Goal: Task Accomplishment & Management: Complete application form

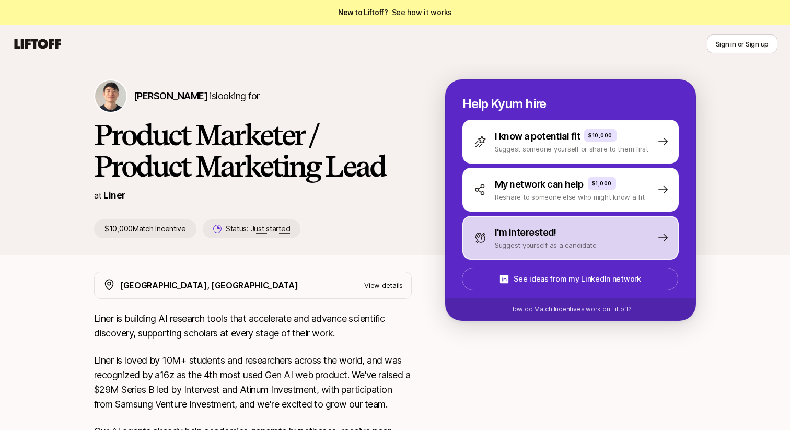
click at [488, 243] on div "I'm interested! Suggest yourself as a candidate" at bounding box center [535, 237] width 123 height 25
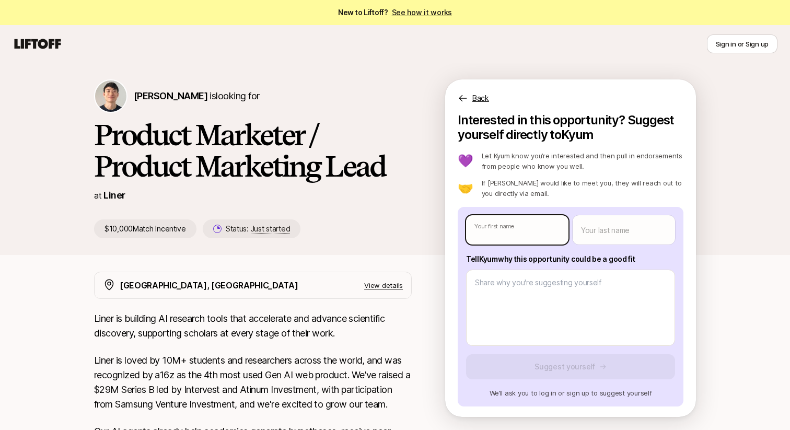
type textarea "x"
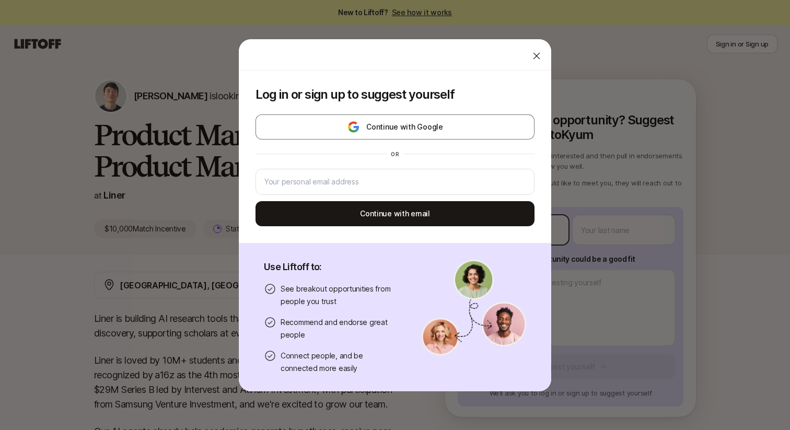
click at [487, 227] on body "New to Liftoff? See how it works Sign in or Sign up Sign in or Sign up [PERSON_…" at bounding box center [395, 215] width 790 height 430
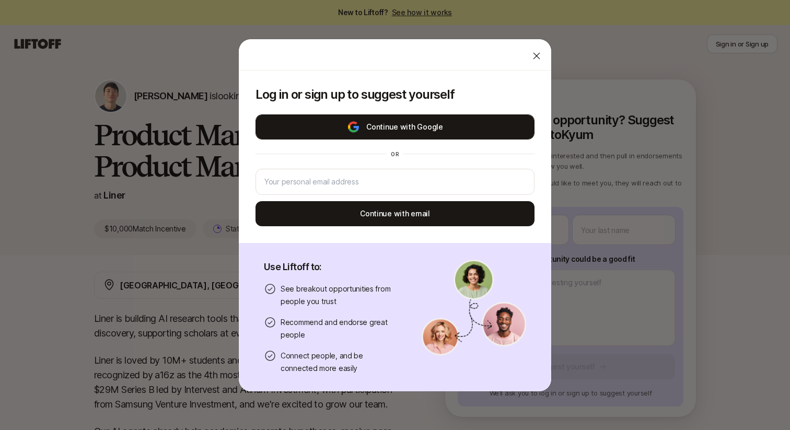
click at [477, 128] on button "Continue with Google" at bounding box center [394, 126] width 279 height 25
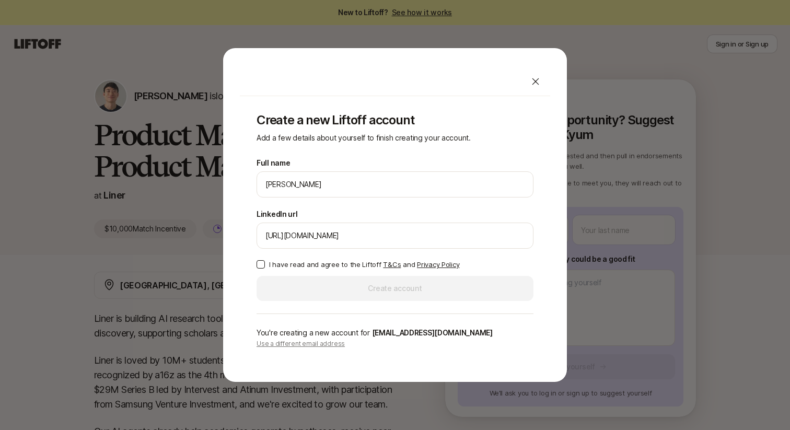
type input "[URL][DOMAIN_NAME]"
click at [267, 269] on label "I have read and agree to the Liftoff T&Cs and Privacy Policy" at bounding box center [394, 264] width 277 height 10
click at [265, 268] on button "I have read and agree to the Liftoff T&Cs and Privacy Policy" at bounding box center [260, 264] width 8 height 8
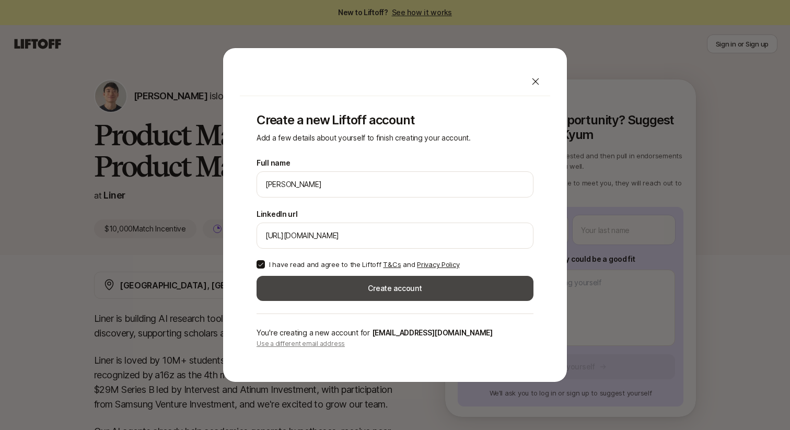
click at [314, 289] on button "Create account" at bounding box center [394, 288] width 277 height 25
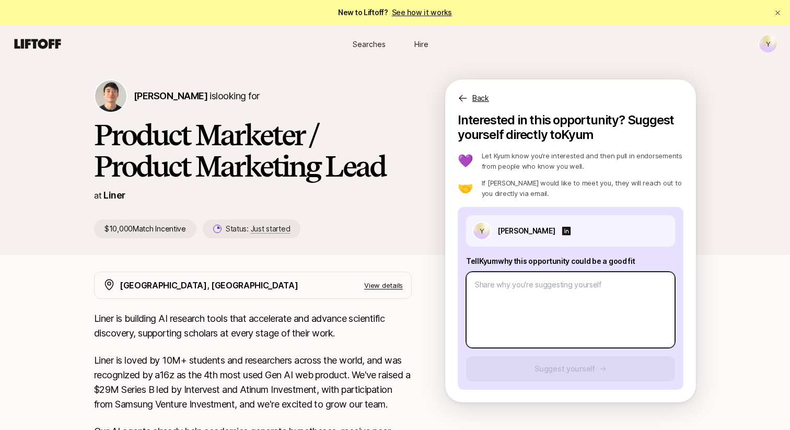
click at [561, 328] on textarea at bounding box center [570, 310] width 209 height 76
type textarea "x"
type textarea "I"
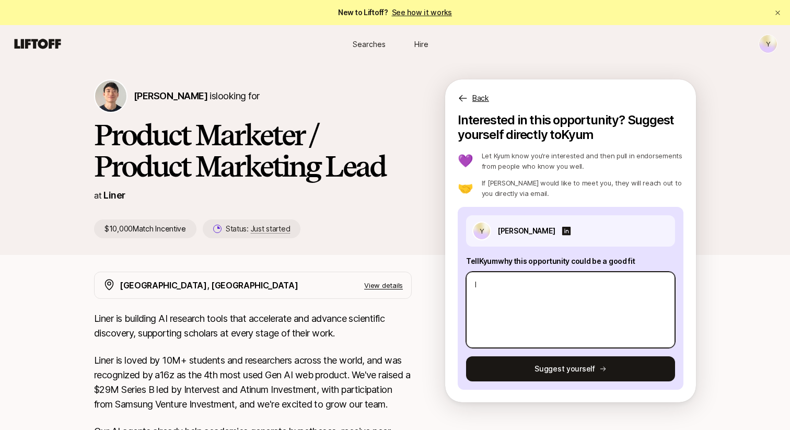
type textarea "x"
type textarea "I'"
type textarea "x"
type textarea "I'v"
type textarea "x"
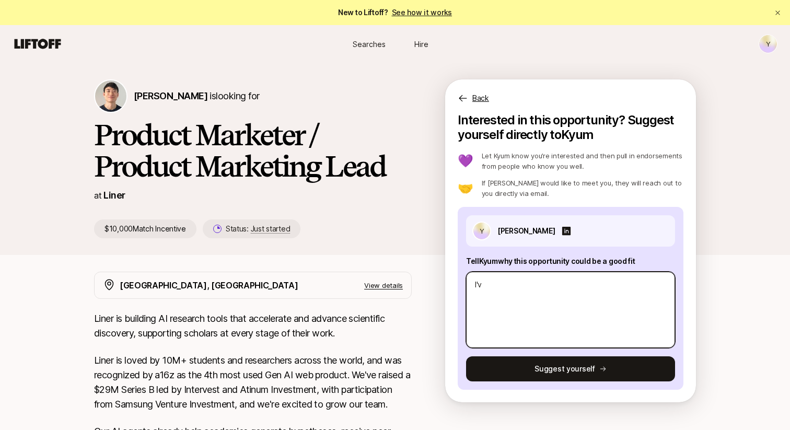
type textarea "I've"
type textarea "x"
type textarea "I've"
type textarea "x"
type textarea "I've l"
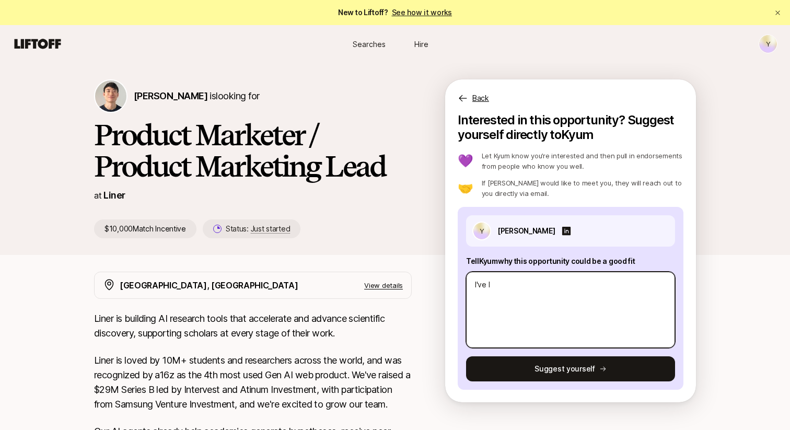
type textarea "x"
type textarea "I've le"
type textarea "x"
type textarea "I've led"
type textarea "x"
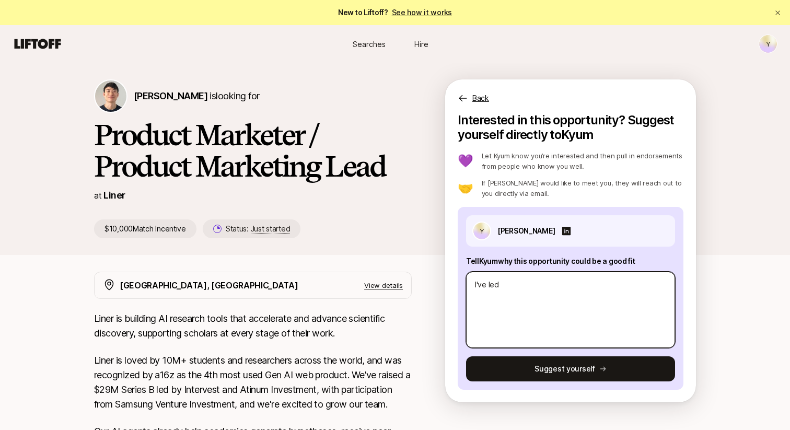
type textarea "I've led"
type textarea "x"
type textarea "I've led t"
type textarea "x"
type textarea "I've led th"
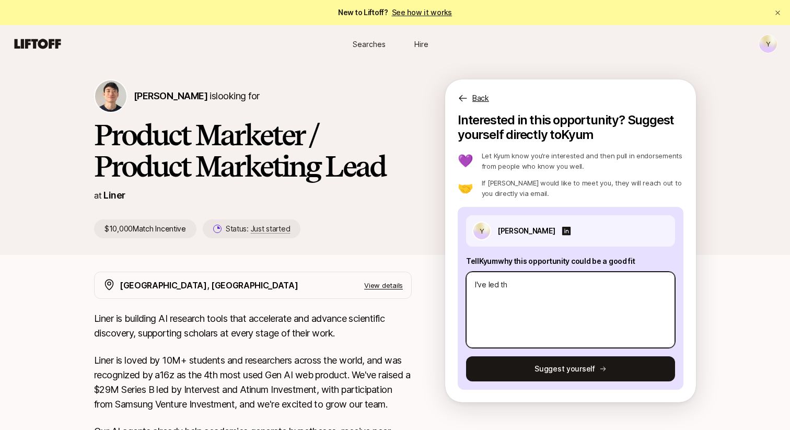
type textarea "x"
type textarea "I've led the"
type textarea "x"
type textarea "I've led the"
type textarea "x"
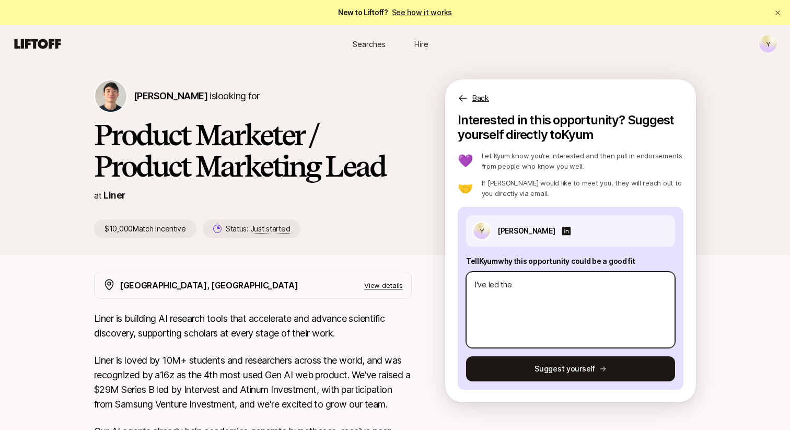
type textarea "I've led the g"
type textarea "x"
type textarea "I've led the gr"
type textarea "x"
type textarea "I've led the gro"
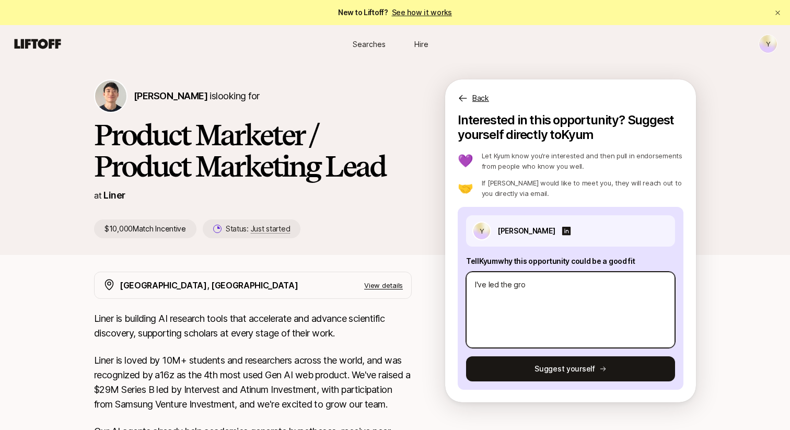
type textarea "x"
type textarea "I've led the grow"
type textarea "x"
type textarea "I've led the growt"
type textarea "x"
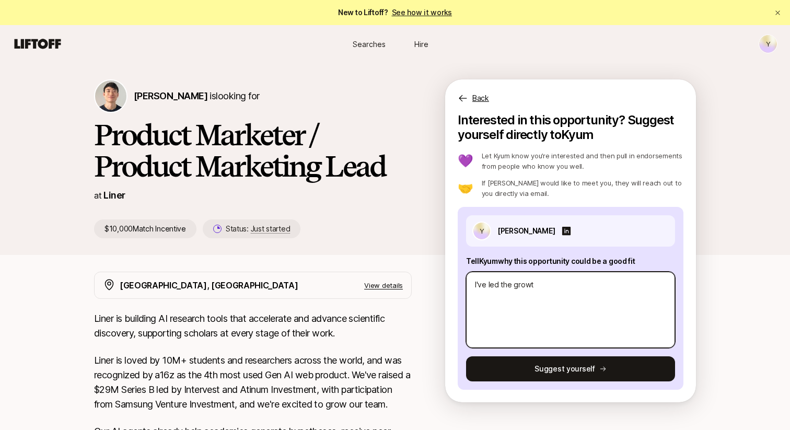
type textarea "I've led the growth"
type textarea "x"
type textarea "I've led the growth"
type textarea "x"
type textarea "I've led the growth a"
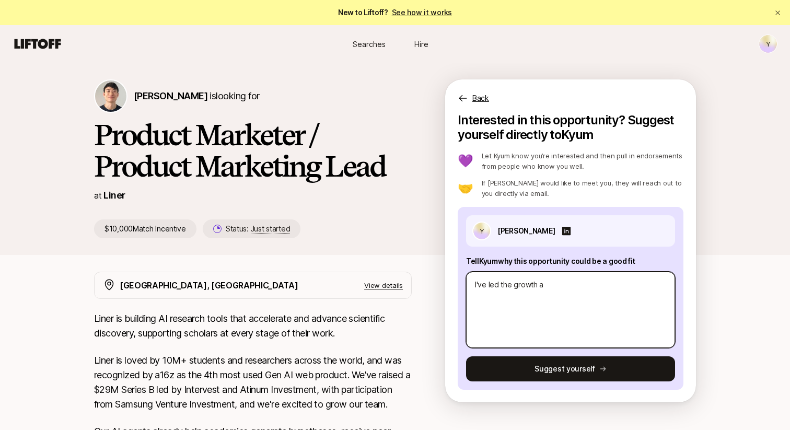
type textarea "x"
type textarea "I've led the growth at"
type textarea "x"
type textarea "I've led the growth at"
type textarea "x"
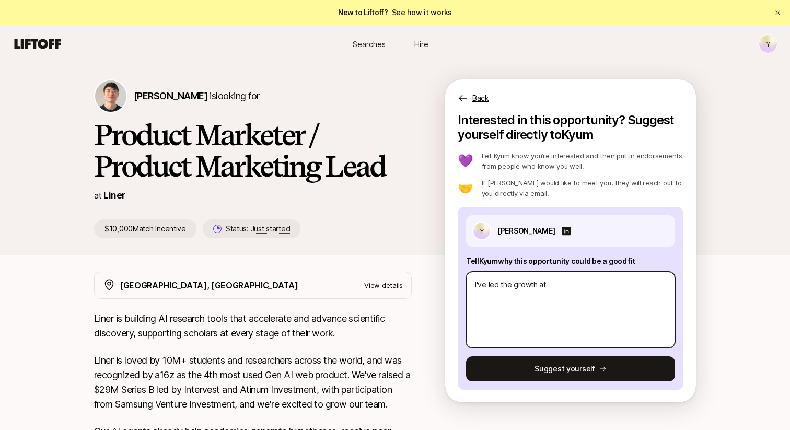
type textarea "I've led the growth at a"
type textarea "x"
type textarea "I've led the growth at a"
type textarea "x"
type textarea "I've led the growth at a s"
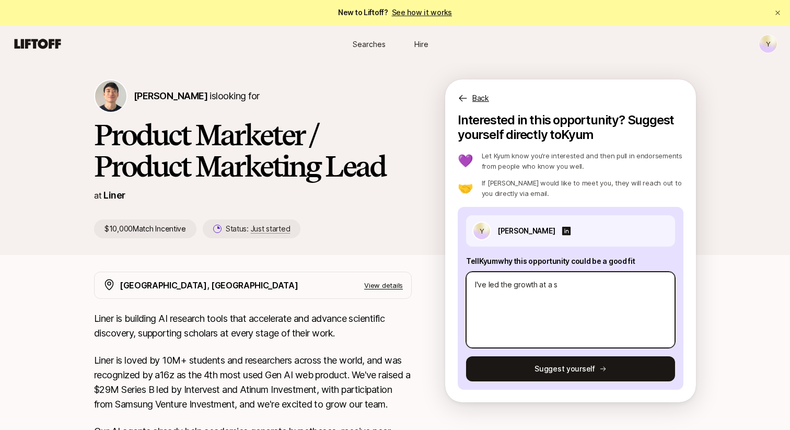
type textarea "x"
type textarea "I've led the growth at a st"
type textarea "x"
type textarea "I've led the growth at a sta"
type textarea "x"
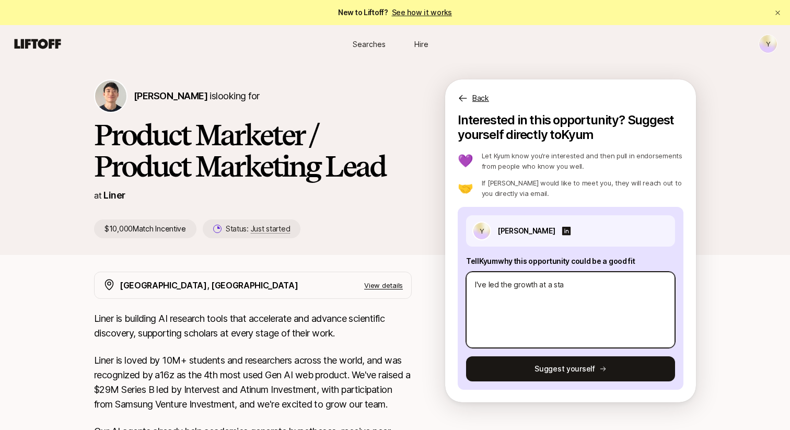
type textarea "I've led the growth at a star"
type textarea "x"
type textarea "I've led the growth at a start"
type textarea "x"
type textarea "I've led the growth at a startu"
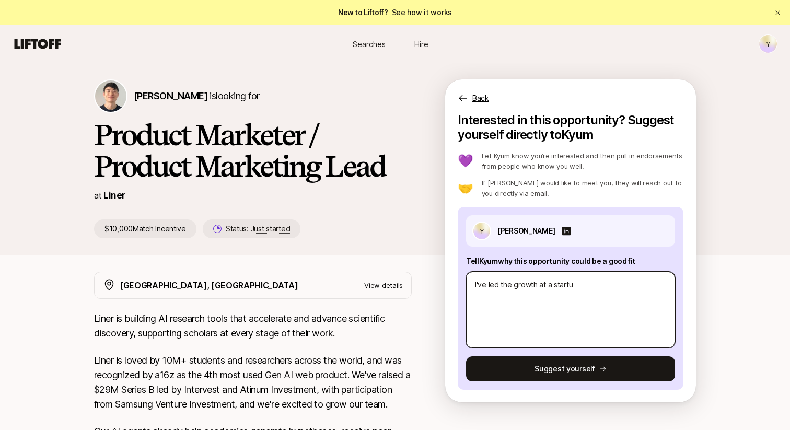
type textarea "x"
type textarea "I've led the growth at a startup"
type textarea "x"
type textarea "I've led the growth at a startup"
type textarea "x"
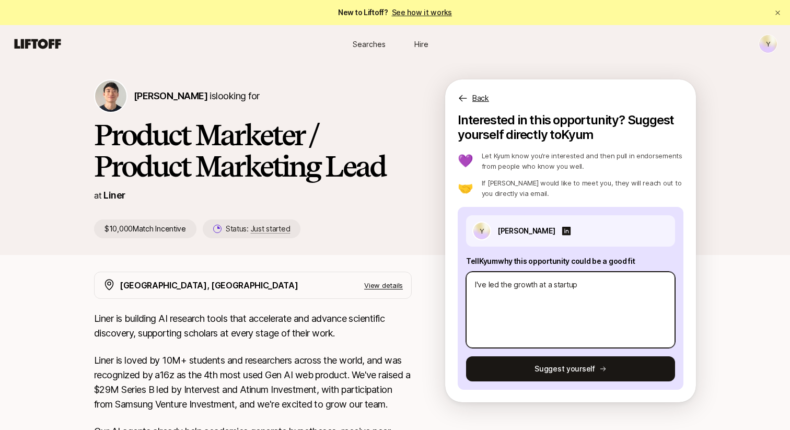
type textarea "I've led the growth at a startup i"
type textarea "x"
type textarea "I've led the growth at a startup in"
type textarea "x"
type textarea "I've led the growth at a startup in K"
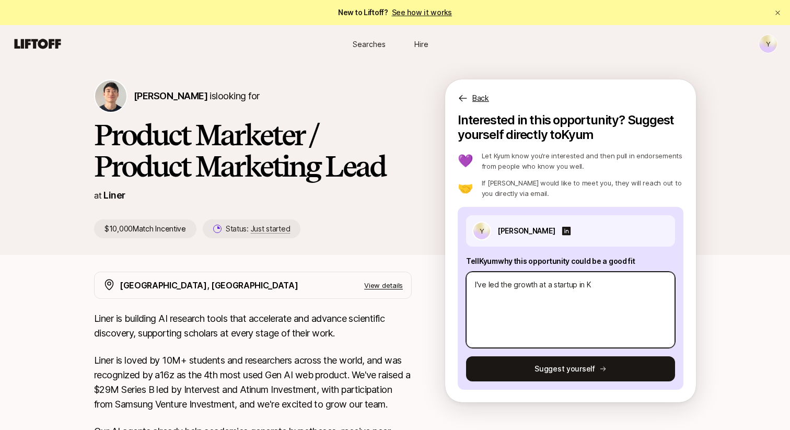
type textarea "x"
type textarea "I've led the growth at a startup in [GEOGRAPHIC_DATA]"
type textarea "x"
type textarea "I've led the growth at a startup in [GEOGRAPHIC_DATA]"
type textarea "x"
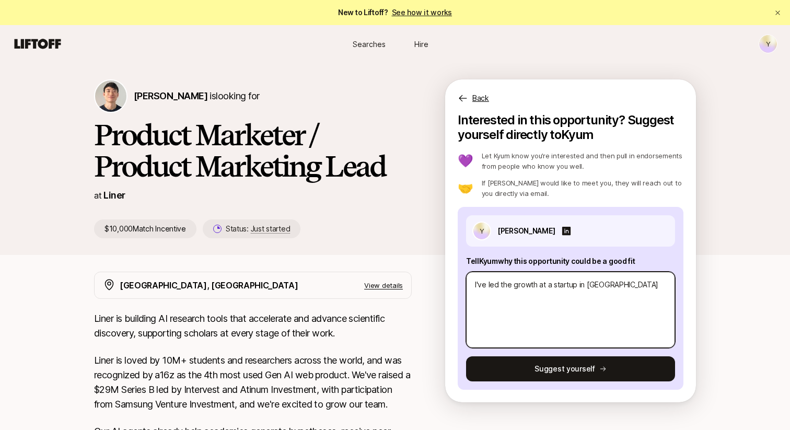
type textarea "I've led the growth at a startup in [GEOGRAPHIC_DATA]"
type textarea "x"
type textarea "I've led the growth at a startup in [GEOGRAPHIC_DATA]"
type textarea "x"
type textarea "I've led the growth at a startup in [GEOGRAPHIC_DATA],"
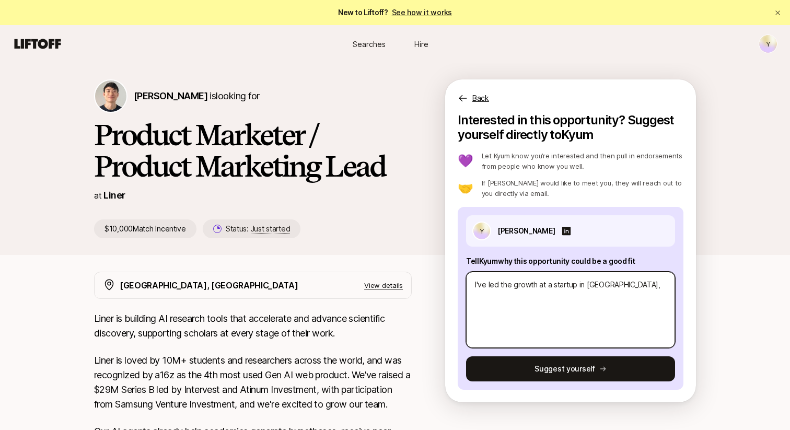
type textarea "x"
type textarea "I've led the growth at a startup in [GEOGRAPHIC_DATA],"
type textarea "x"
type textarea "I've led the growth at a startup in [GEOGRAPHIC_DATA], w"
type textarea "x"
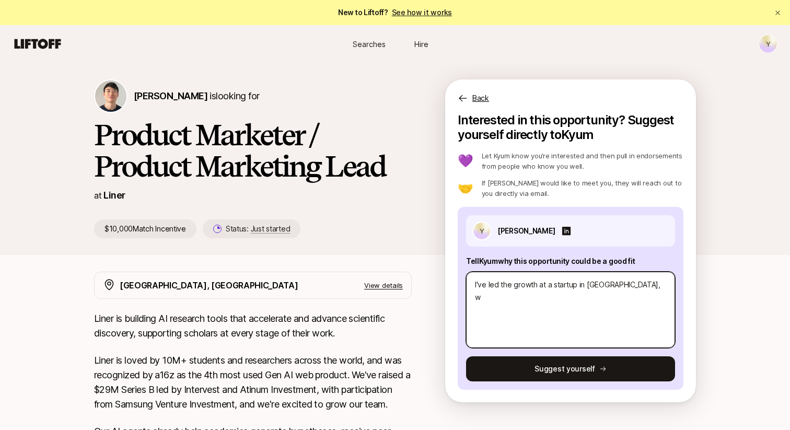
type textarea "I've led the growth at a startup in [GEOGRAPHIC_DATA], wh"
type textarea "x"
type textarea "I've led the growth at a startup in [GEOGRAPHIC_DATA], whi"
type textarea "x"
type textarea "I've led the growth at a startup in [GEOGRAPHIC_DATA], which"
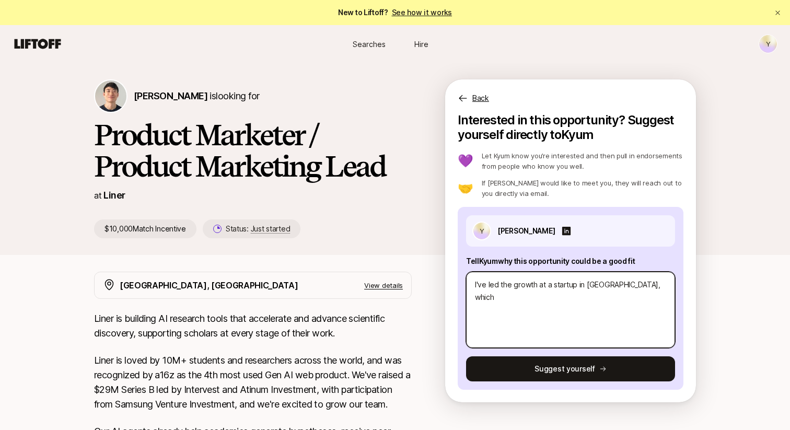
type textarea "x"
type textarea "I've led the growth at a startup in [GEOGRAPHIC_DATA], which"
type textarea "x"
type textarea "I've led the growth at a startup in [GEOGRAPHIC_DATA], which n"
type textarea "x"
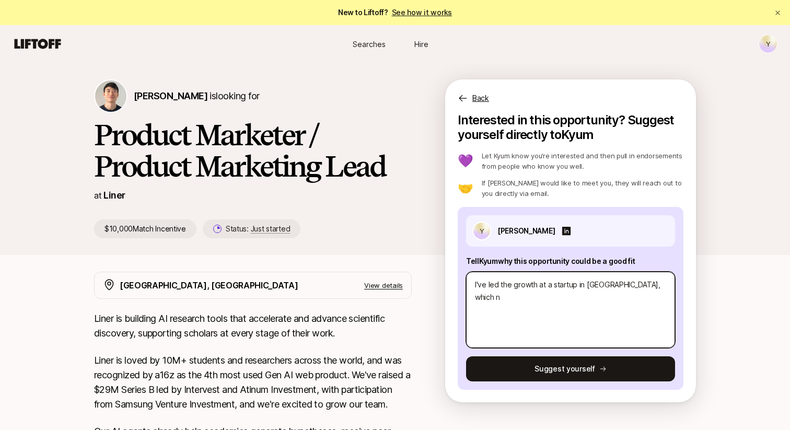
type textarea "I've led the growth at a startup in [GEOGRAPHIC_DATA], which no"
type textarea "x"
type textarea "I've led the growth at a startup in [GEOGRAPHIC_DATA], which now"
type textarea "x"
type textarea "I've led the growth at a startup in [GEOGRAPHIC_DATA], which now"
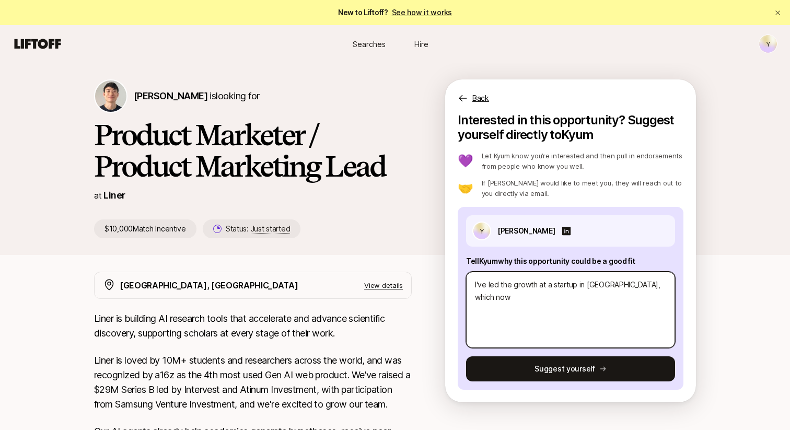
type textarea "x"
type textarea "I've led the growth at a startup in [GEOGRAPHIC_DATA], which now v"
type textarea "x"
type textarea "I've led the growth at a startup in [GEOGRAPHIC_DATA], which now va"
type textarea "x"
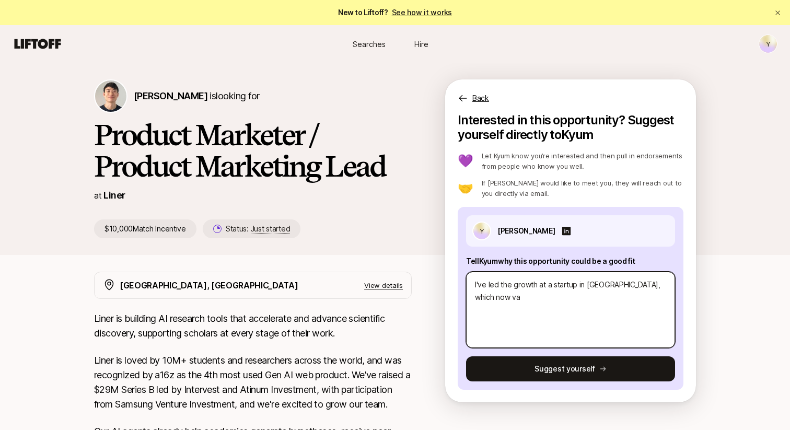
type textarea "I've led the growth at a startup in [GEOGRAPHIC_DATA], which now v"
type textarea "x"
type textarea "I've led the growth at a startup in [GEOGRAPHIC_DATA], which now"
type textarea "x"
type textarea "I've led the growth at a startup in [GEOGRAPHIC_DATA], which now h"
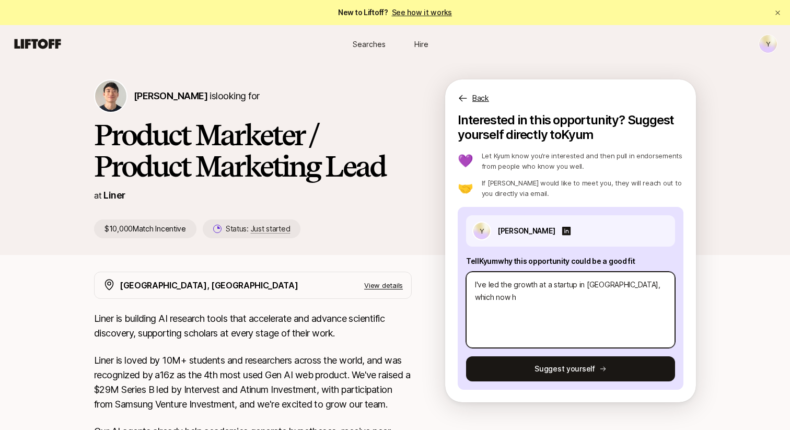
type textarea "x"
type textarea "I've led the growth at a startup in [GEOGRAPHIC_DATA], which now ha"
type textarea "x"
type textarea "I've led the growth at a startup in [GEOGRAPHIC_DATA], which now has"
type textarea "x"
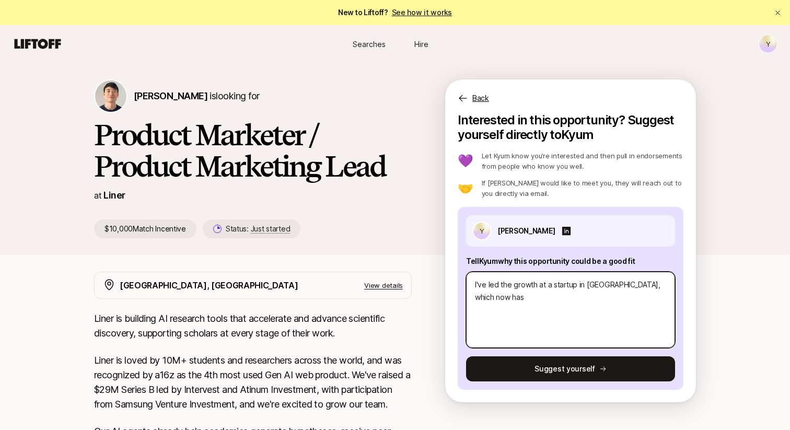
type textarea "I've led the growth at a startup in [GEOGRAPHIC_DATA], which now has"
type textarea "x"
type textarea "I've led the growth at a startup in [GEOGRAPHIC_DATA], which now has a"
type textarea "x"
type textarea "I've led the growth at a startup in [GEOGRAPHIC_DATA], which now has a"
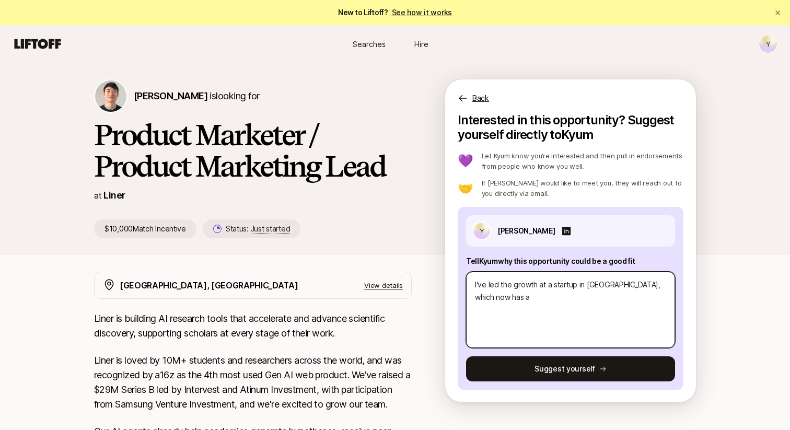
type textarea "x"
type textarea "I've led the growth at a startup in [GEOGRAPHIC_DATA], which now has a v"
type textarea "x"
type textarea "I've led the growth at a startup in [GEOGRAPHIC_DATA], which now has a vl"
type textarea "x"
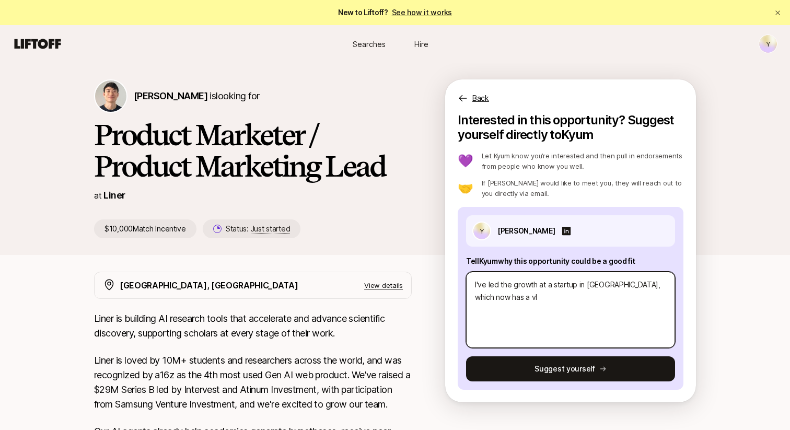
type textarea "I've led the growth at a startup in [GEOGRAPHIC_DATA], which now has a vlu"
type textarea "x"
type textarea "I've led the growth at a startup in [GEOGRAPHIC_DATA], which now has a vl"
type textarea "x"
type textarea "I've led the growth at a startup in [GEOGRAPHIC_DATA], which now has a v"
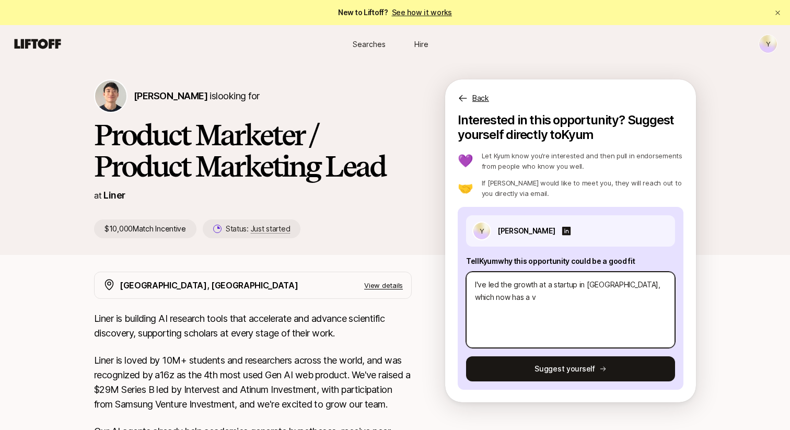
type textarea "x"
type textarea "I've led the growth at a startup in [GEOGRAPHIC_DATA], which now has a va"
type textarea "x"
type textarea "I've led the growth at a startup in [GEOGRAPHIC_DATA], which now has a val"
type textarea "x"
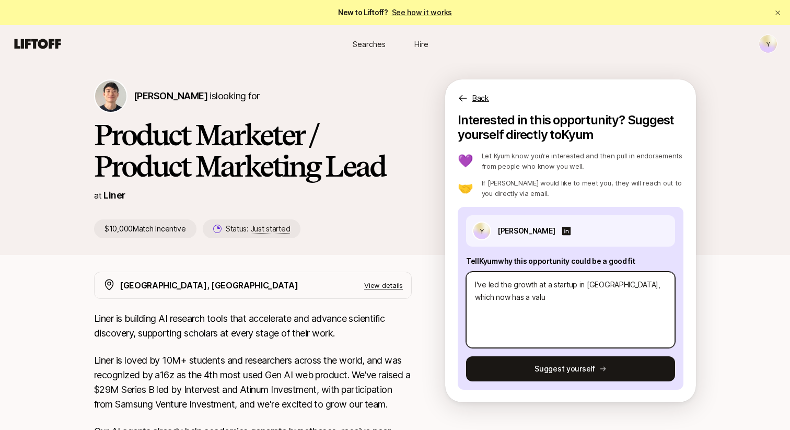
type textarea "I've led the growth at a startup in [GEOGRAPHIC_DATA], which now has a value"
type textarea "x"
type textarea "I've led the growth at a startup in [GEOGRAPHIC_DATA], which now has a value"
type textarea "x"
type textarea "I've led the growth at a startup in [GEOGRAPHIC_DATA], which now has a value o"
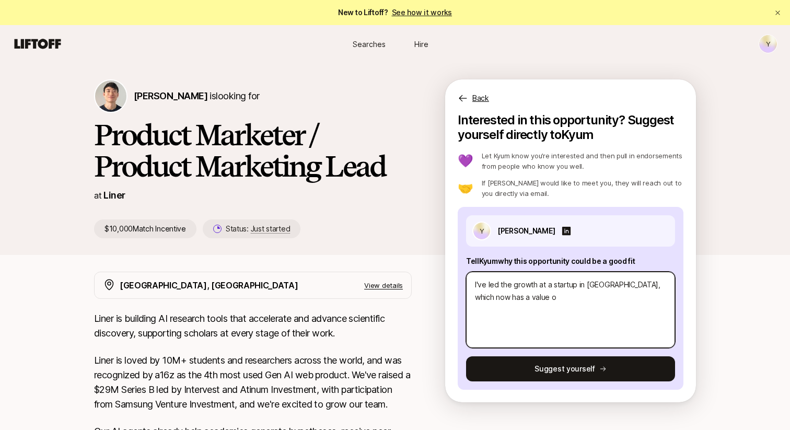
type textarea "x"
type textarea "I've led the growth at a startup in [GEOGRAPHIC_DATA], which now has a value of"
type textarea "x"
type textarea "I've led the growth at a startup in [GEOGRAPHIC_DATA], which now has a value of"
type textarea "x"
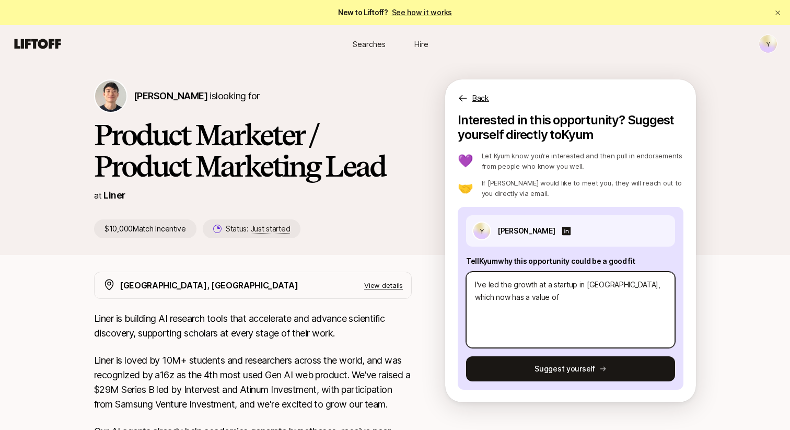
type textarea "I've led the growth at a startup in [GEOGRAPHIC_DATA], which now has a value of…"
type textarea "x"
type textarea "I've led the growth at a startup in [GEOGRAPHIC_DATA], which now has a value of…"
type textarea "x"
type textarea "I've led the growth at a startup in [GEOGRAPHIC_DATA], which now has a value of…"
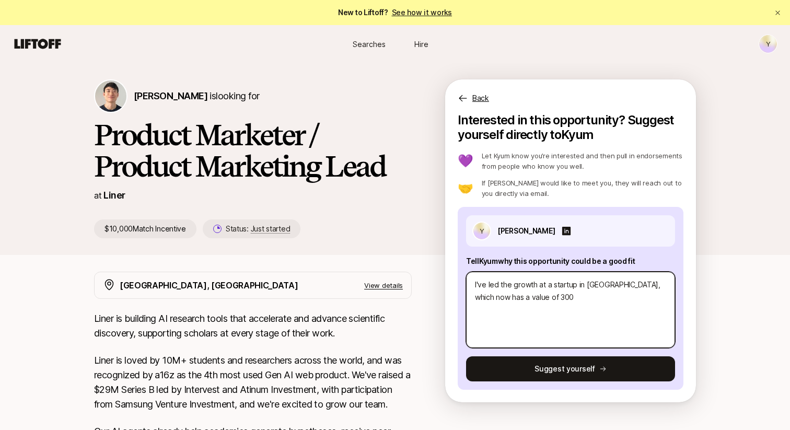
type textarea "x"
type textarea "I've led the growth at a startup in [GEOGRAPHIC_DATA], which now has a value of…"
type textarea "x"
type textarea "I've led the growth at a startup in [GEOGRAPHIC_DATA], which now has a value of…"
type textarea "x"
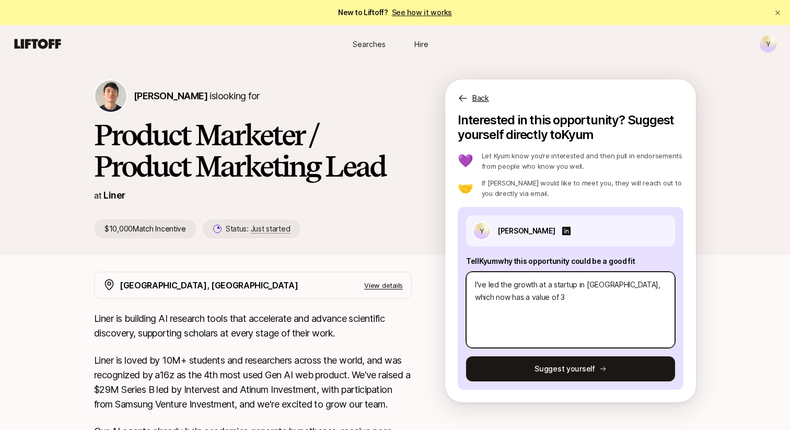
type textarea "I've led the growth at a startup in [GEOGRAPHIC_DATA], which now has a value of"
type textarea "x"
type textarea "I've led the growth at a startup in [GEOGRAPHIC_DATA], which now has a value of…"
type textarea "x"
type textarea "I've led the growth at a startup in [GEOGRAPHIC_DATA], which now has a value of…"
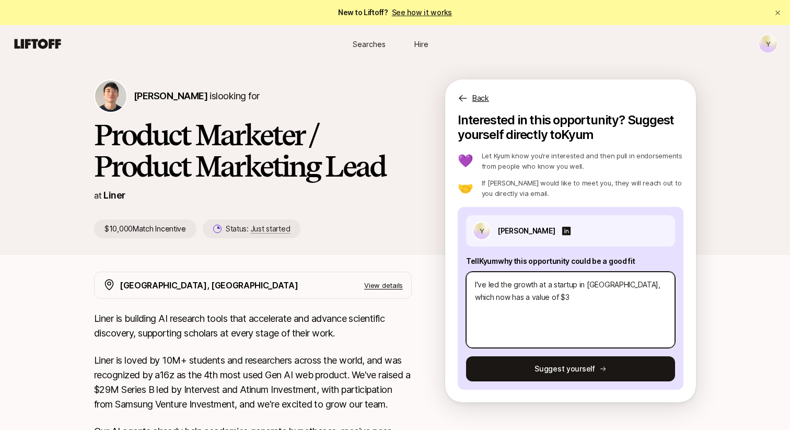
type textarea "x"
type textarea "I've led the growth at a startup in [GEOGRAPHIC_DATA], which now has a value of…"
type textarea "x"
type textarea "I've led the growth at a startup in [GEOGRAPHIC_DATA], which now has a value of…"
type textarea "x"
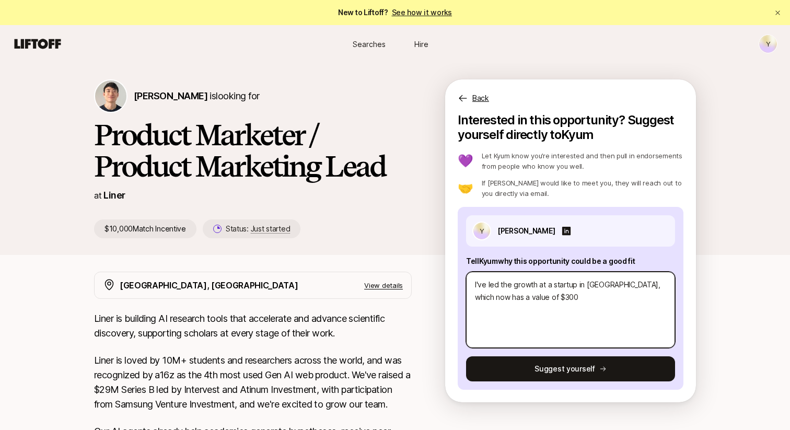
type textarea "I've led the growth at a startup in [GEOGRAPHIC_DATA], which now has a value of…"
type textarea "x"
type textarea "I've led the growth at a startup in [GEOGRAPHIC_DATA], which now has a value of…"
type textarea "x"
type textarea "I've led the growth at a startup in [GEOGRAPHIC_DATA], which now has a value of…"
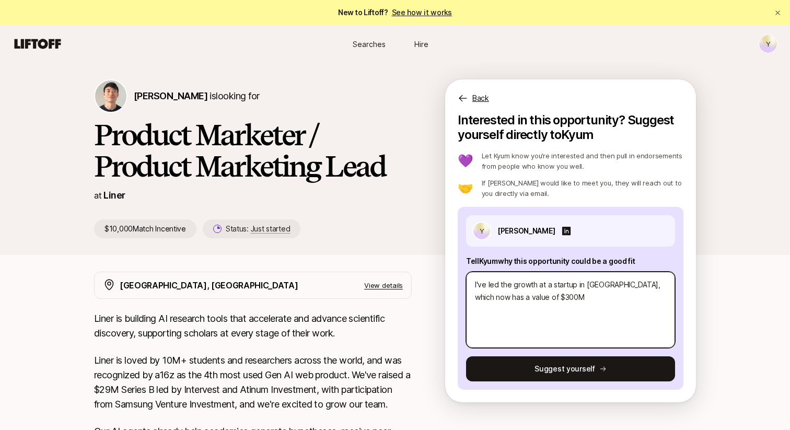
type textarea "x"
type textarea "I've led the growth at a startup in [GEOGRAPHIC_DATA], which now has a value of…"
type textarea "x"
type textarea "I've led the growth at a startup in [GEOGRAPHIC_DATA], which now has a value of…"
type textarea "x"
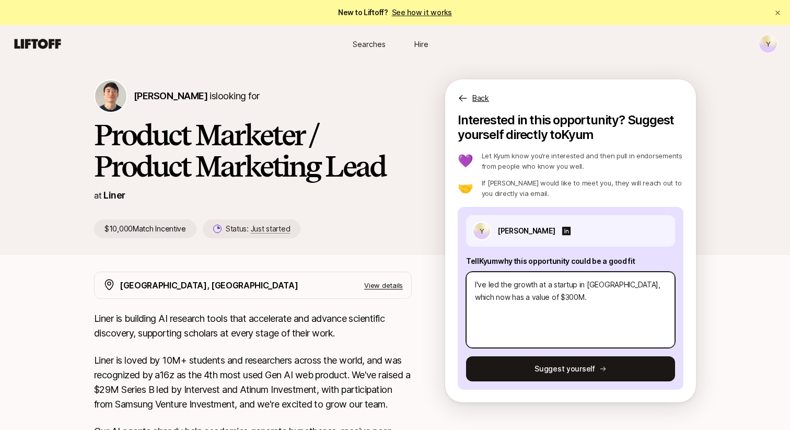
type textarea "I've led the growth at a startup in [GEOGRAPHIC_DATA], which now has a value of…"
type textarea "x"
type textarea "I've led the growth at a startup in [GEOGRAPHIC_DATA], which now has a value of…"
type textarea "x"
type textarea "I've led the growth at a startup in [GEOGRAPHIC_DATA], which now has a value of…"
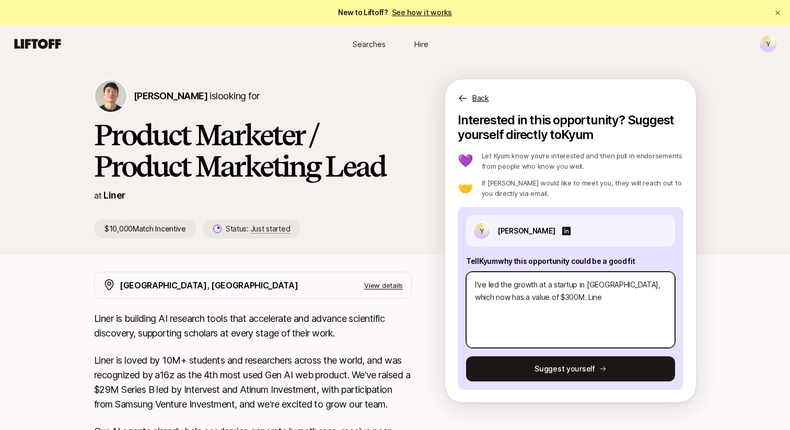
type textarea "x"
type textarea "I've led the growth at a startup in [GEOGRAPHIC_DATA], which now has a value of…"
type textarea "x"
type textarea "I've led the growth at a startup in [GEOGRAPHIC_DATA], which now has a value of…"
type textarea "x"
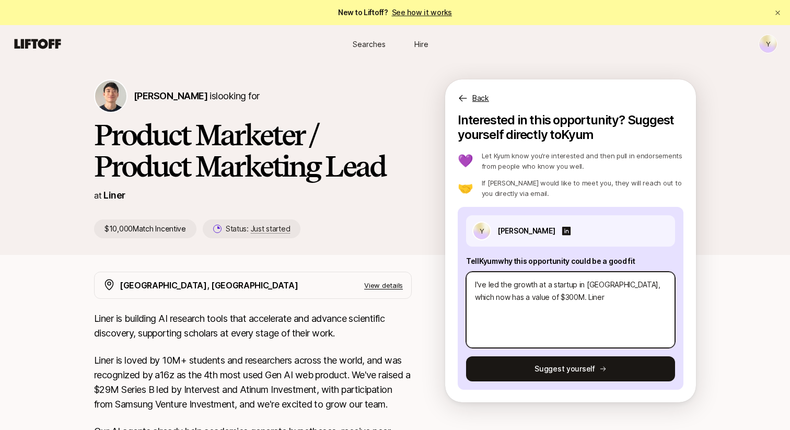
type textarea "I've led the growth at a startup in [GEOGRAPHIC_DATA], which now has a value of…"
type textarea "x"
type textarea "I've led the growth at a startup in [GEOGRAPHIC_DATA], which now has a value of…"
type textarea "x"
type textarea "I've led the growth at a startup in [GEOGRAPHIC_DATA], which now has a value of…"
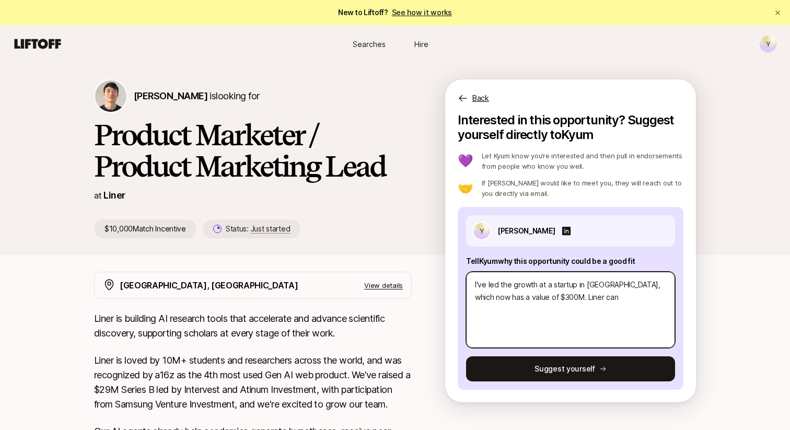
type textarea "x"
type textarea "I've led the growth at a startup in [GEOGRAPHIC_DATA], which now has a value of…"
type textarea "x"
type textarea "I've led the growth at a startup in [GEOGRAPHIC_DATA], which now has a value of…"
type textarea "x"
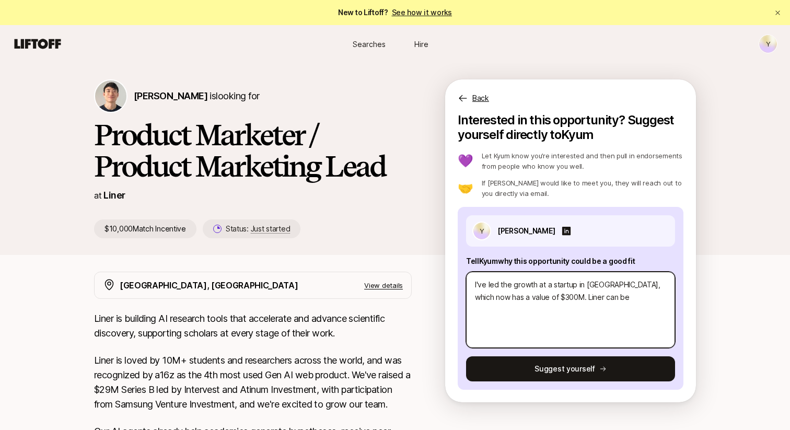
type textarea "I've led the growth at a startup in [GEOGRAPHIC_DATA], which now has a value of…"
click at [527, 293] on textarea "I've led the growth at a startup in [GEOGRAPHIC_DATA], which now has a value of…" at bounding box center [570, 310] width 209 height 76
click at [533, 294] on textarea "I've led the growth at a startup in [GEOGRAPHIC_DATA], which now has a value of…" at bounding box center [570, 310] width 209 height 76
drag, startPoint x: 616, startPoint y: 297, endPoint x: 533, endPoint y: 296, distance: 83.6
click at [533, 296] on textarea "I've led the growth at a startup in [GEOGRAPHIC_DATA], which now has a value of…" at bounding box center [570, 310] width 209 height 76
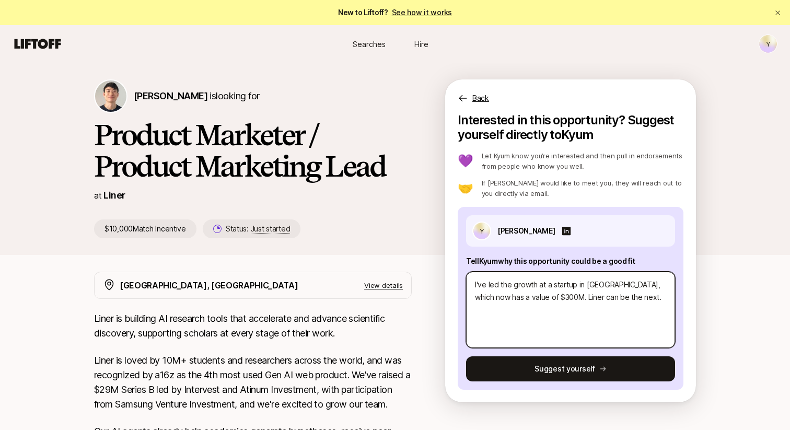
click at [533, 296] on textarea "I've led the growth at a startup in [GEOGRAPHIC_DATA], which now has a value of…" at bounding box center [570, 310] width 209 height 76
click at [612, 300] on textarea "I've led the growth at a startup in [GEOGRAPHIC_DATA], which now has a value of…" at bounding box center [570, 310] width 209 height 76
click at [535, 295] on textarea "I've led the growth at a startup in [GEOGRAPHIC_DATA], which now has a value of…" at bounding box center [570, 310] width 209 height 76
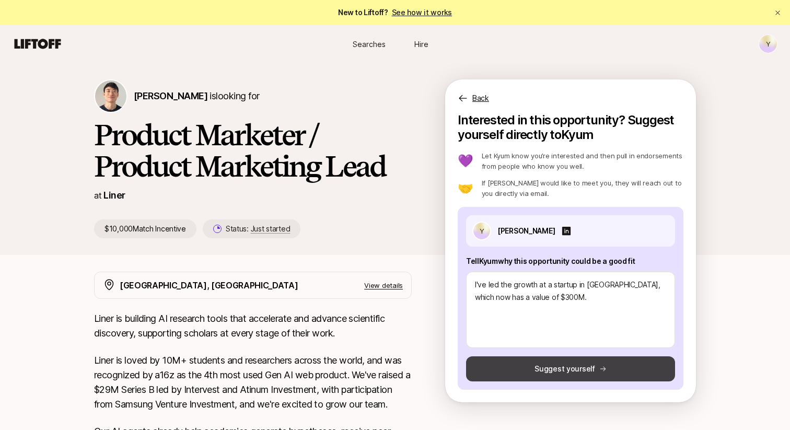
click at [553, 360] on button "Suggest yourself" at bounding box center [570, 368] width 209 height 25
